Goal: Transaction & Acquisition: Book appointment/travel/reservation

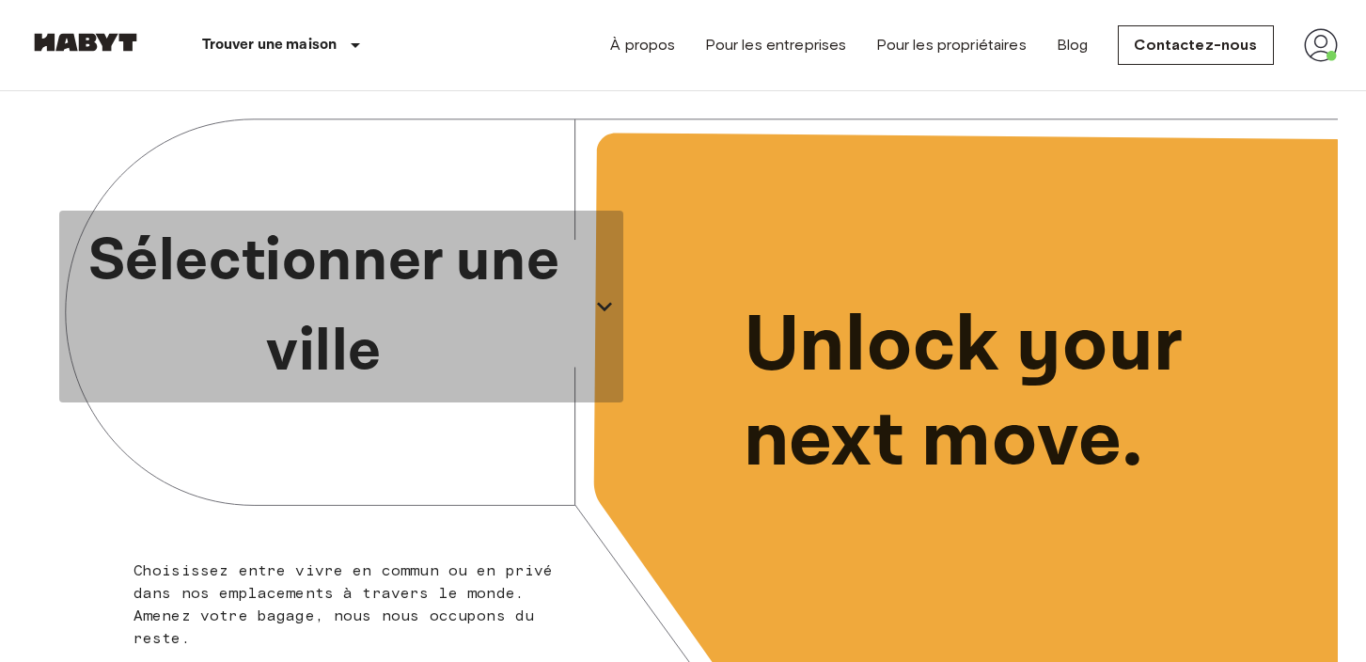
click at [602, 315] on icon "button" at bounding box center [605, 306] width 30 height 30
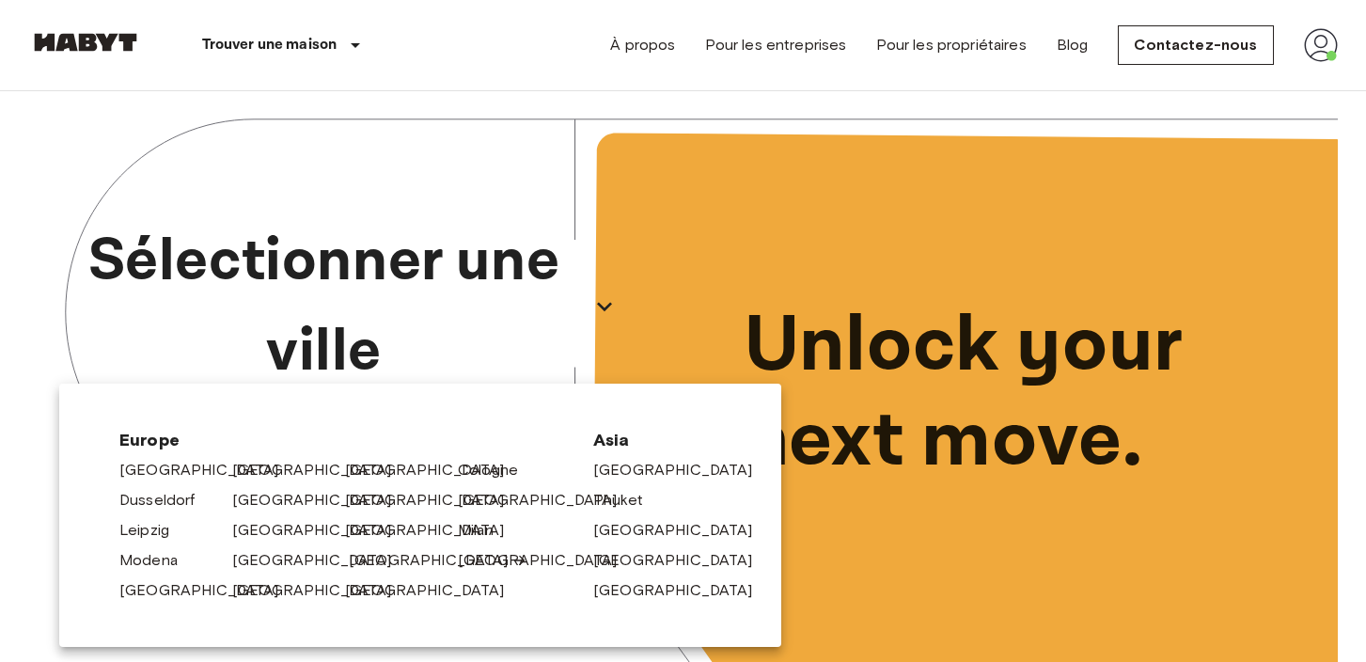
click at [377, 569] on link "[GEOGRAPHIC_DATA]" at bounding box center [438, 560] width 179 height 23
